Goal: Task Accomplishment & Management: Use online tool/utility

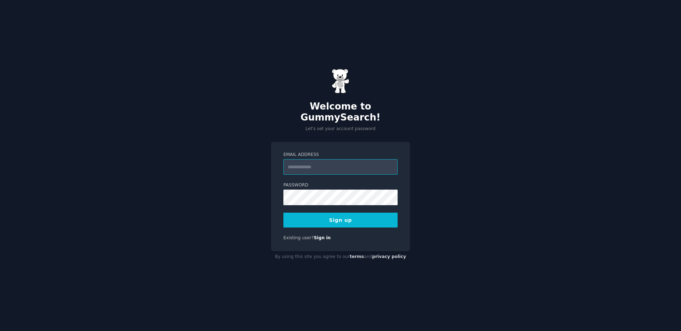
click at [358, 167] on input "Email Address" at bounding box center [340, 167] width 114 height 16
type input "**********"
click at [311, 216] on button "Sign up" at bounding box center [340, 220] width 114 height 15
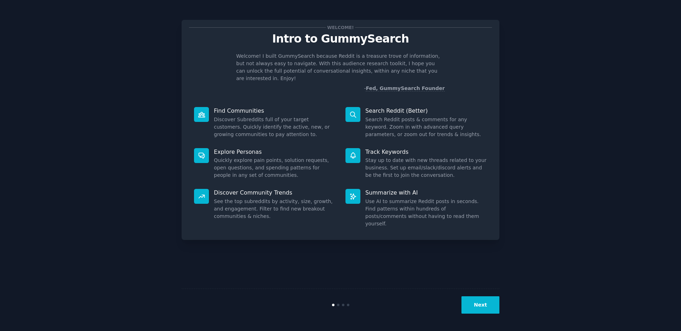
click at [492, 309] on button "Next" at bounding box center [480, 304] width 38 height 17
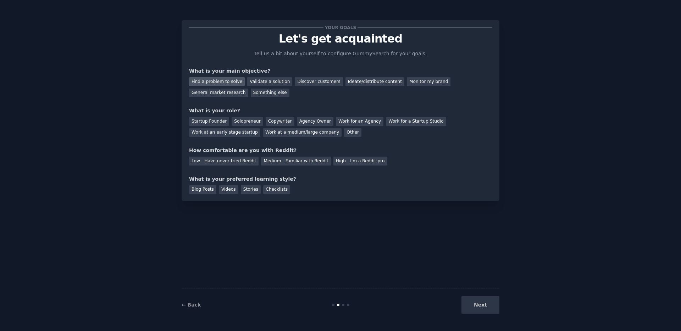
click at [225, 81] on div "Find a problem to solve" at bounding box center [217, 81] width 56 height 9
click at [252, 124] on div "Solopreneur" at bounding box center [247, 121] width 31 height 9
click at [285, 163] on div "Medium - Familiar with Reddit" at bounding box center [296, 161] width 70 height 9
click at [223, 190] on div "Videos" at bounding box center [229, 189] width 20 height 9
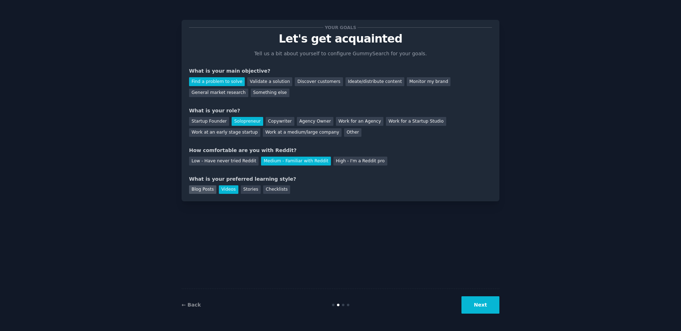
click at [208, 190] on div "Blog Posts" at bounding box center [202, 189] width 27 height 9
click at [219, 190] on div "Videos" at bounding box center [229, 189] width 20 height 9
click at [472, 300] on button "Next" at bounding box center [480, 304] width 38 height 17
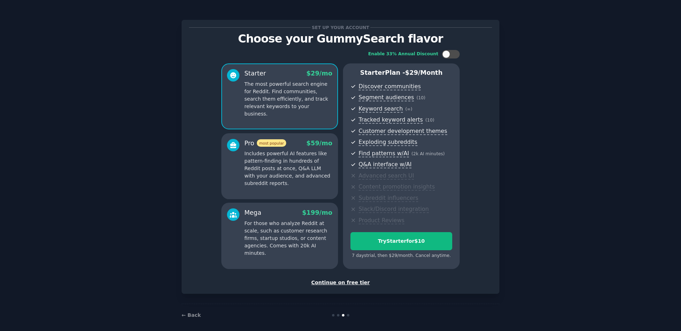
click at [338, 282] on div "Continue on free tier" at bounding box center [340, 282] width 303 height 7
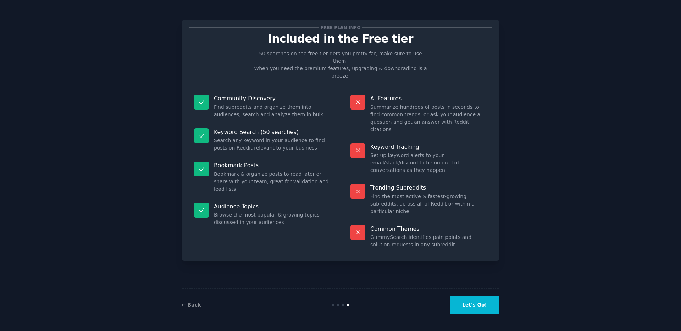
click at [484, 305] on button "Let's Go!" at bounding box center [475, 304] width 50 height 17
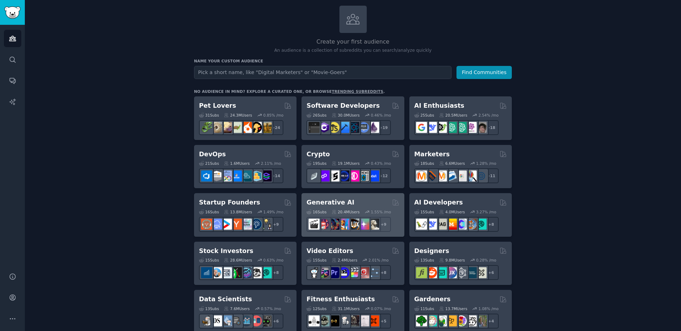
scroll to position [43, 0]
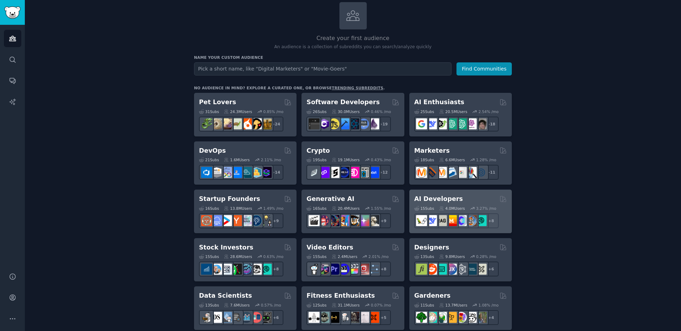
click at [438, 199] on h2 "AI Developers" at bounding box center [438, 199] width 49 height 9
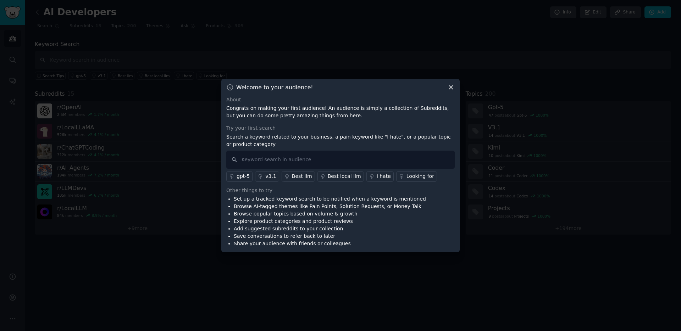
click at [448, 90] on icon at bounding box center [450, 87] width 7 height 7
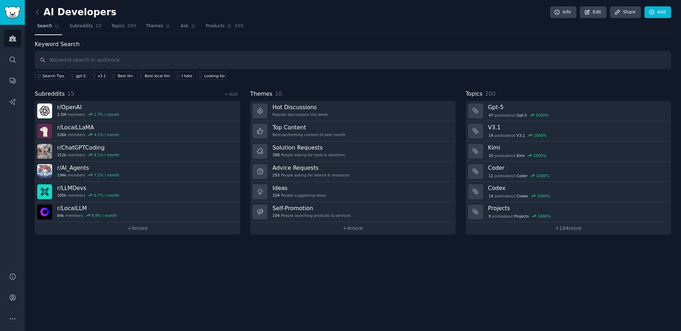
click at [128, 35] on div "AI Developers Info Edit Share Add Search Subreddits 15 Topics 200 Themes Ask Pr…" at bounding box center [353, 122] width 636 height 225
click at [128, 34] on link "Topics 200" at bounding box center [124, 28] width 30 height 15
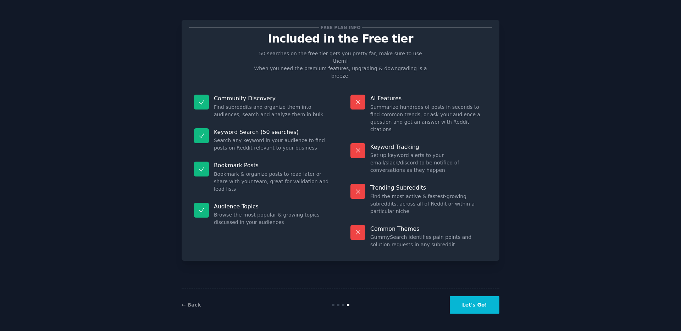
click at [475, 307] on button "Let's Go!" at bounding box center [475, 304] width 50 height 17
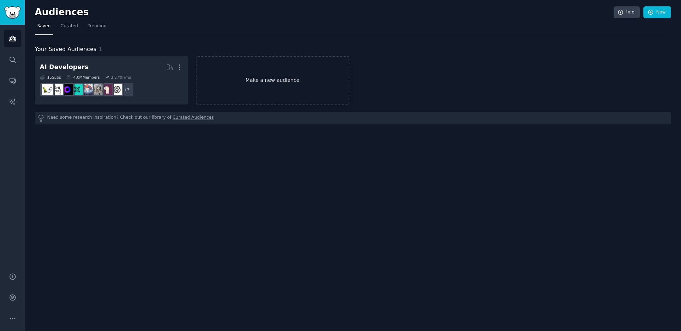
click at [244, 92] on link "Make a new audience" at bounding box center [273, 80] width 154 height 49
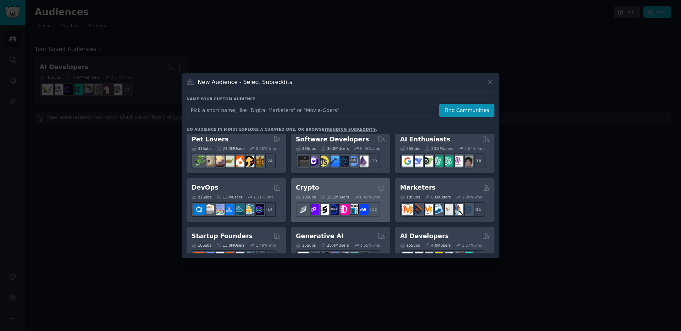
scroll to position [5, 0]
click at [354, 187] on div "Crypto" at bounding box center [340, 187] width 89 height 9
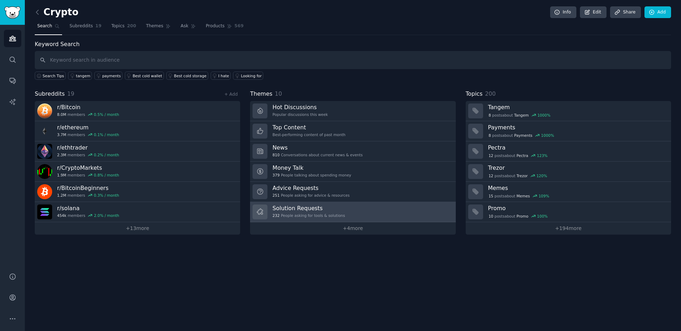
click at [283, 209] on h3 "Solution Requests" at bounding box center [308, 208] width 72 height 7
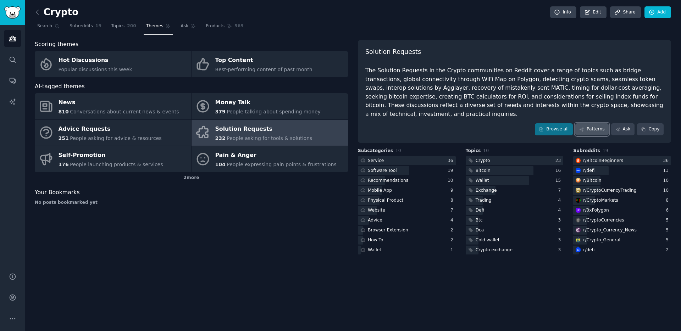
click at [583, 123] on link "Patterns" at bounding box center [591, 129] width 33 height 12
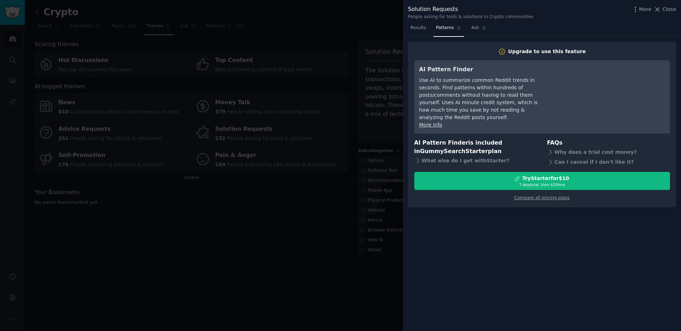
click at [342, 209] on div at bounding box center [340, 165] width 681 height 331
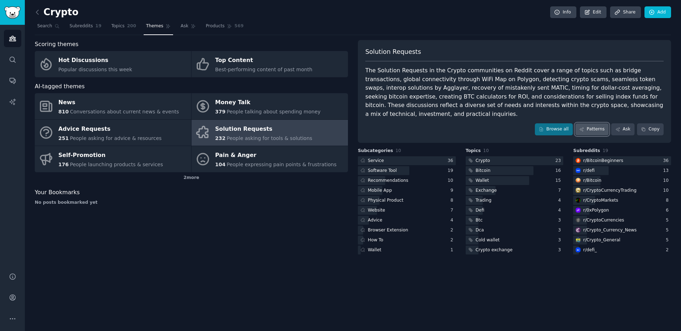
click at [583, 127] on icon at bounding box center [581, 129] width 5 height 5
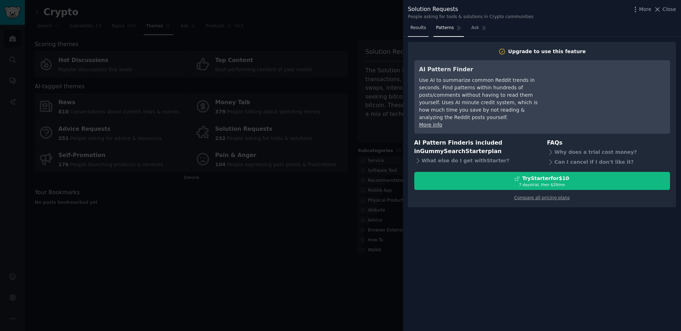
click at [420, 33] on link "Results" at bounding box center [418, 29] width 21 height 15
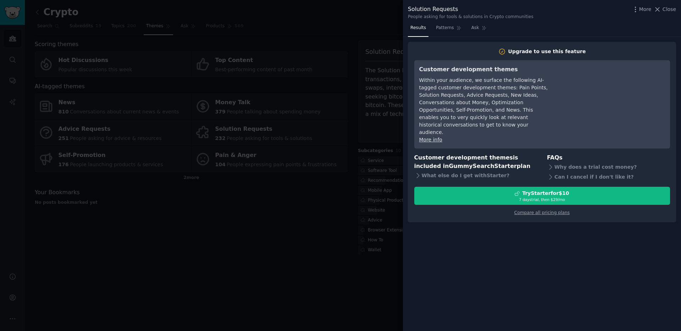
click at [325, 210] on div at bounding box center [340, 165] width 681 height 331
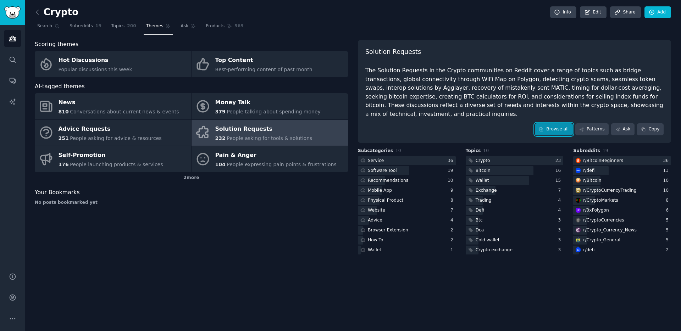
click at [548, 123] on link "Browse all" at bounding box center [554, 129] width 38 height 12
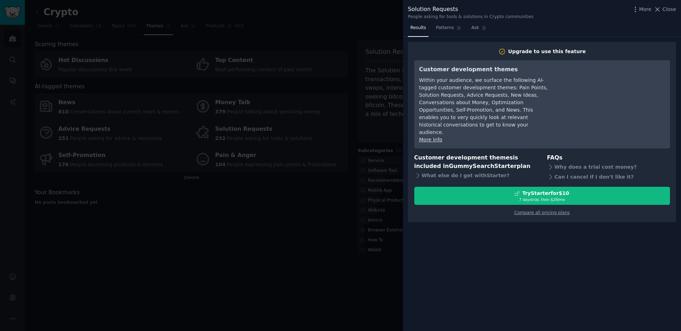
click at [288, 221] on div at bounding box center [340, 165] width 681 height 331
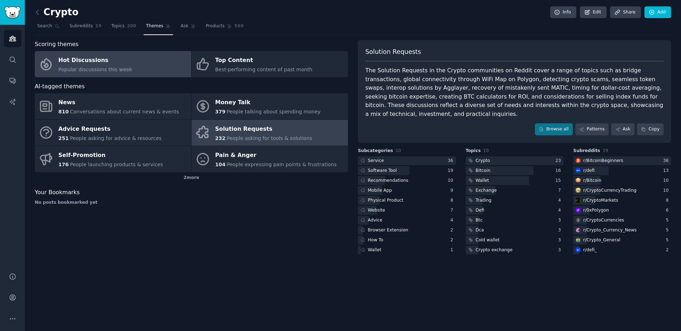
click at [110, 66] on div "Popular discussions this week" at bounding box center [96, 69] width 74 height 7
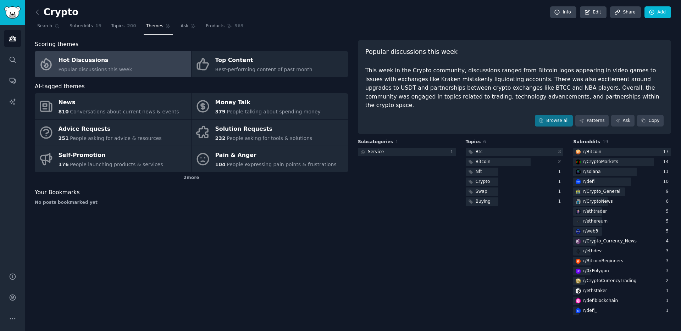
click at [80, 198] on div "Your Bookmarks No posts bookmarked yet" at bounding box center [191, 196] width 313 height 17
click at [80, 199] on div "Your Bookmarks No posts bookmarked yet" at bounding box center [191, 196] width 313 height 17
click at [80, 197] on div "Your Bookmarks No posts bookmarked yet" at bounding box center [191, 196] width 313 height 17
click at [6, 18] on img "Sidebar" at bounding box center [12, 12] width 16 height 12
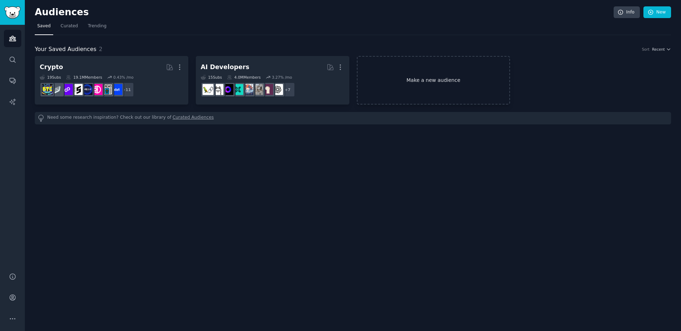
click at [445, 83] on link "Make a new audience" at bounding box center [434, 80] width 154 height 49
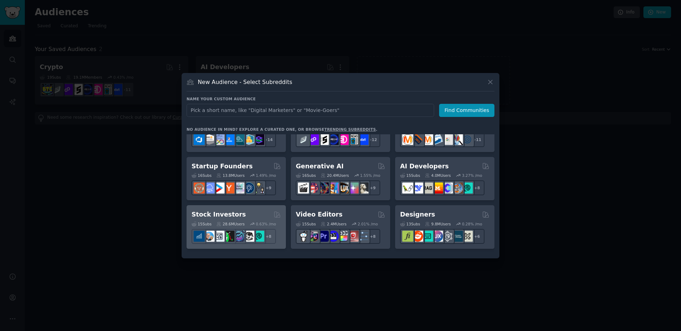
scroll to position [72, 0]
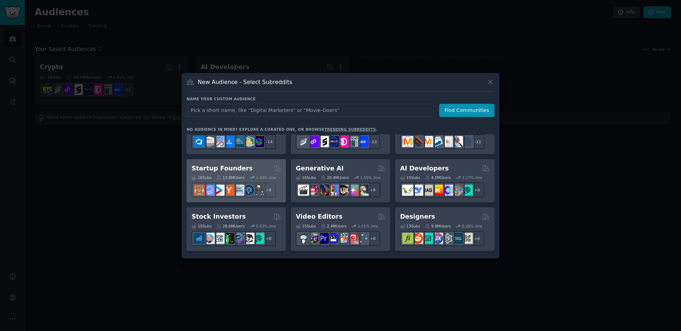
click at [259, 172] on div "Startup Founders Curated by GummySearch" at bounding box center [236, 168] width 89 height 9
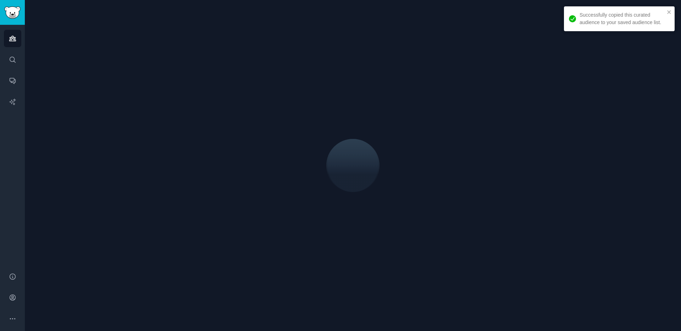
click at [145, 242] on div at bounding box center [353, 165] width 636 height 311
